Goal: Information Seeking & Learning: Learn about a topic

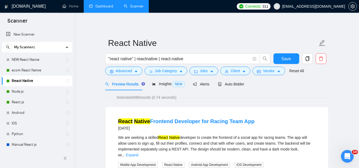
click at [107, 9] on link "Dashboard" at bounding box center [101, 6] width 24 height 5
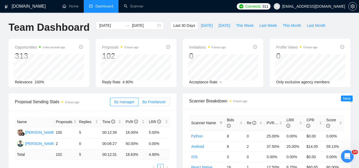
click at [155, 105] on label "By Freelancer" at bounding box center [154, 102] width 31 height 9
click at [139, 104] on input "By Freelancer" at bounding box center [139, 104] width 0 height 0
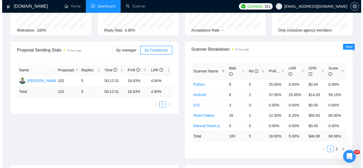
scroll to position [160, 0]
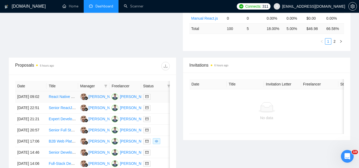
click at [64, 103] on td "React Native Dev to Build Police Prep App w/ AI + Stripe (Badge Bound)" at bounding box center [62, 97] width 31 height 11
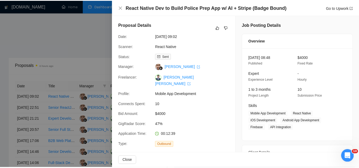
scroll to position [133, 0]
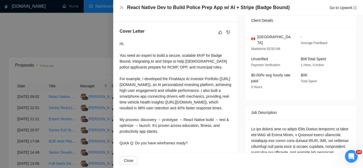
click at [65, 53] on div at bounding box center [181, 84] width 363 height 168
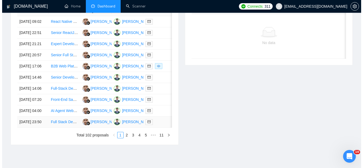
scroll to position [234, 0]
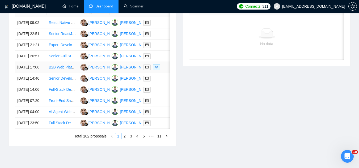
click at [66, 73] on td "B2B Web Platform Development – Matching Startups with Enterprises" at bounding box center [62, 67] width 31 height 11
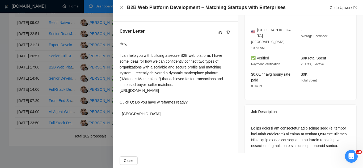
click at [78, 32] on div at bounding box center [181, 84] width 363 height 168
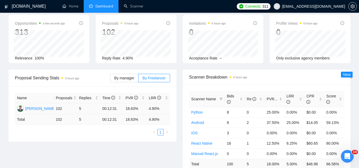
scroll to position [21, 0]
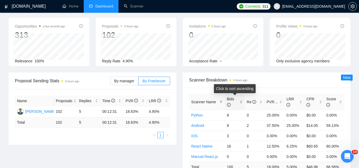
click at [241, 102] on div "Bids" at bounding box center [235, 102] width 16 height 12
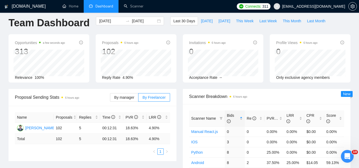
scroll to position [0, 0]
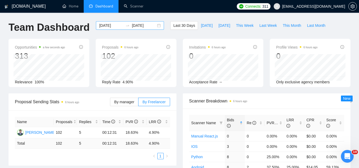
click at [108, 26] on input "[DATE]" at bounding box center [111, 26] width 24 height 6
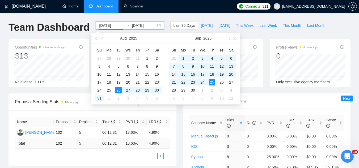
type input "[DATE]"
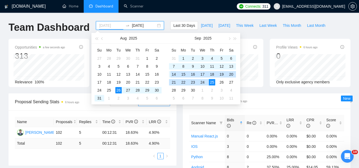
click at [175, 75] on div "14" at bounding box center [174, 74] width 6 height 6
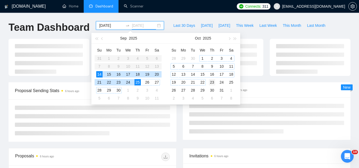
type input "[DATE]"
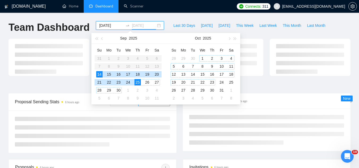
click at [213, 84] on div "23" at bounding box center [212, 82] width 6 height 6
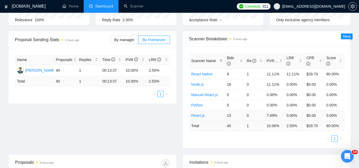
scroll to position [53, 0]
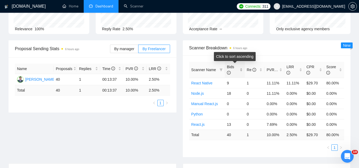
click at [241, 68] on div "Bids" at bounding box center [235, 70] width 16 height 12
